Goal: Task Accomplishment & Management: Manage account settings

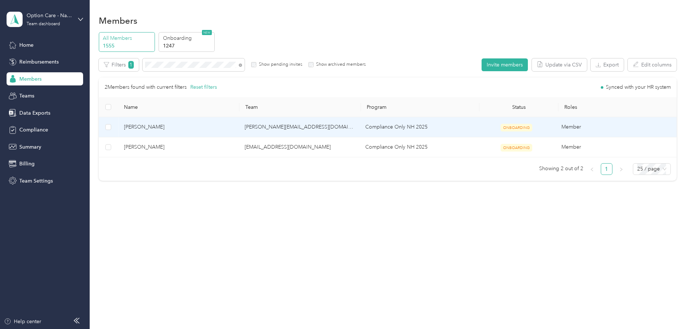
click at [142, 125] on span "[PERSON_NAME]" at bounding box center [178, 127] width 109 height 8
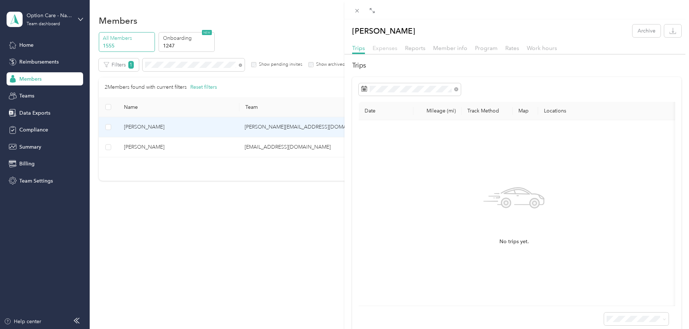
click at [387, 48] on span "Expenses" at bounding box center [385, 47] width 25 height 7
drag, startPoint x: 420, startPoint y: 47, endPoint x: 429, endPoint y: 48, distance: 9.3
click at [420, 47] on span "Reports" at bounding box center [415, 47] width 20 height 7
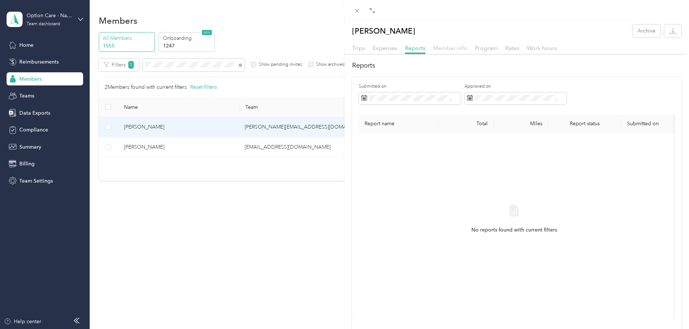
click at [456, 50] on span "Member info" at bounding box center [450, 47] width 34 height 7
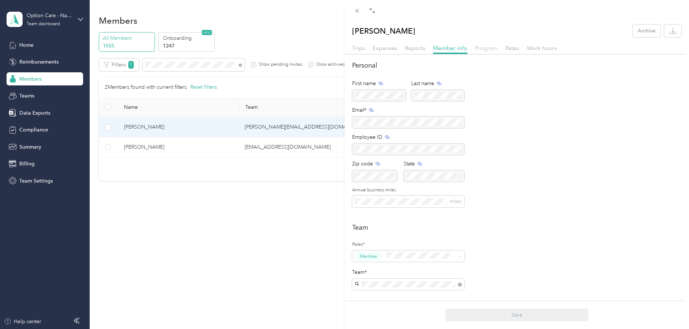
click at [490, 48] on span "Program" at bounding box center [486, 47] width 23 height 7
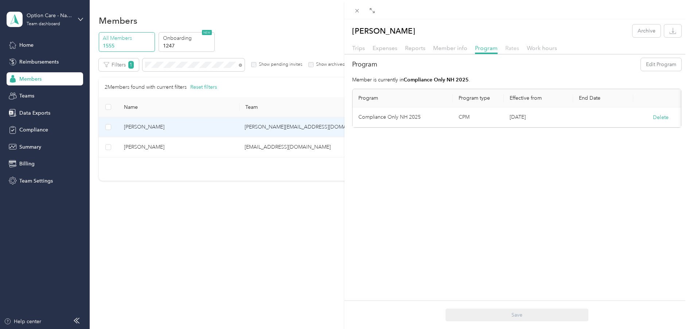
click at [513, 48] on span "Rates" at bounding box center [512, 47] width 14 height 7
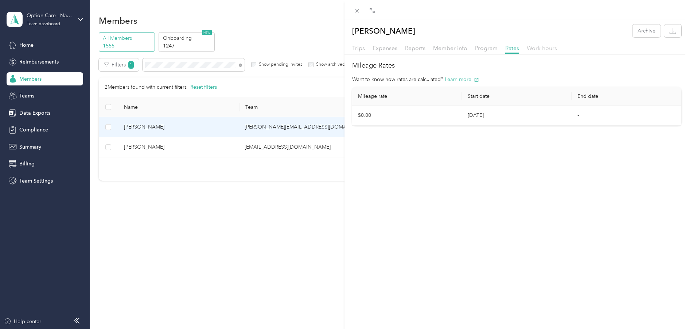
click at [544, 48] on span "Work hours" at bounding box center [542, 47] width 30 height 7
click at [665, 34] on button "button" at bounding box center [672, 30] width 17 height 13
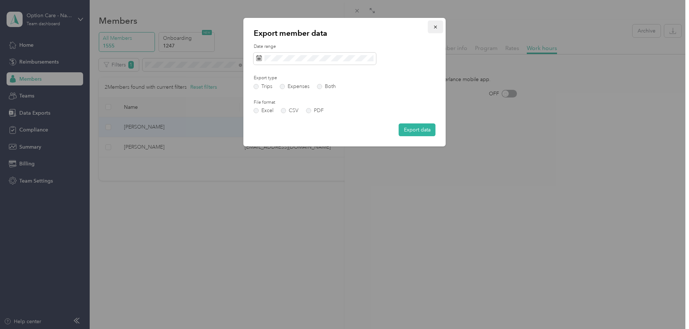
click at [437, 27] on icon "button" at bounding box center [435, 26] width 5 height 5
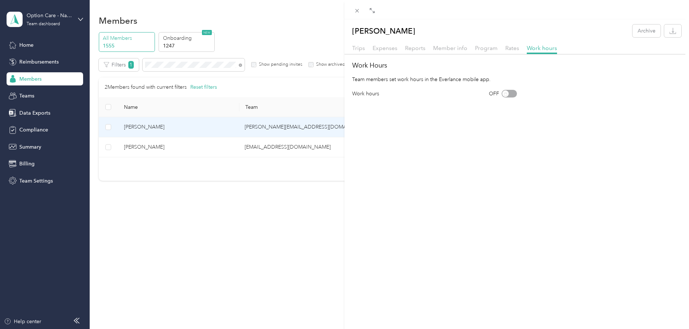
click at [110, 127] on div "[PERSON_NAME] Archive Trips Expenses Reports Member info Program Rates Work hou…" at bounding box center [344, 164] width 689 height 329
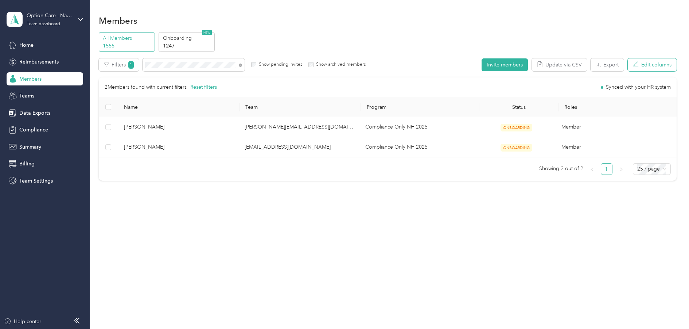
click at [655, 65] on button "Edit columns" at bounding box center [652, 64] width 49 height 13
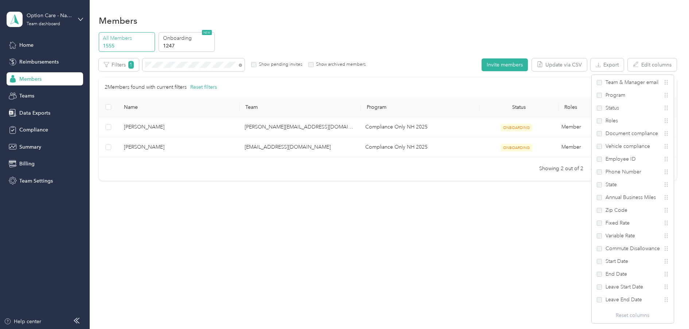
click at [560, 26] on div "Members" at bounding box center [388, 20] width 578 height 15
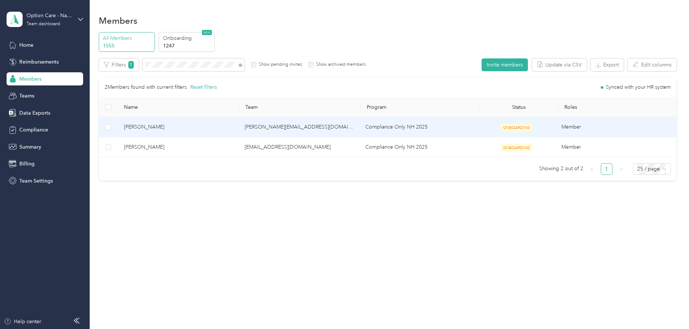
click at [143, 125] on span "[PERSON_NAME]" at bounding box center [178, 127] width 109 height 8
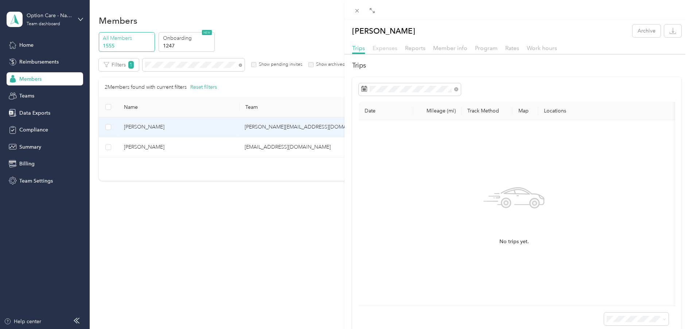
click at [382, 48] on span "Expenses" at bounding box center [385, 47] width 25 height 7
click at [417, 48] on span "Reports" at bounding box center [415, 47] width 20 height 7
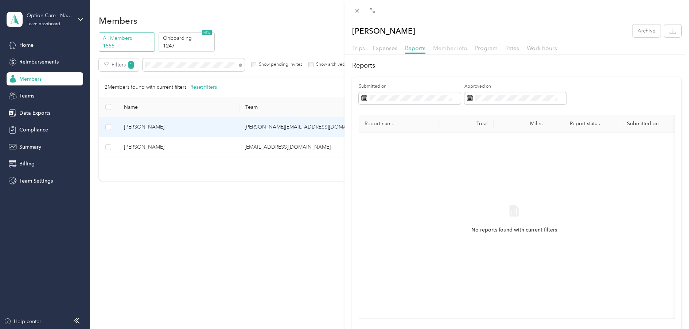
click at [449, 48] on span "Member info" at bounding box center [450, 47] width 34 height 7
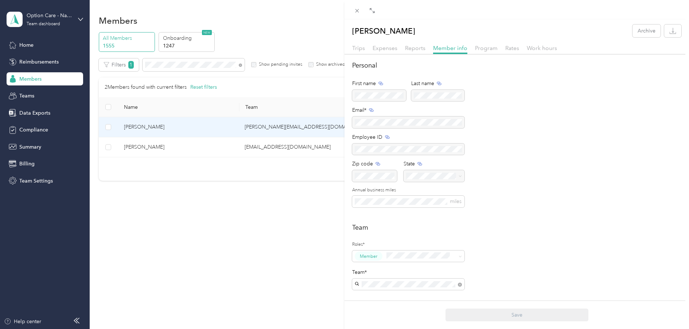
click at [659, 116] on div "Personal First name Last name Email* Employee ID Zip code State Annual business…" at bounding box center [516, 138] width 329 height 155
